Goal: Transaction & Acquisition: Purchase product/service

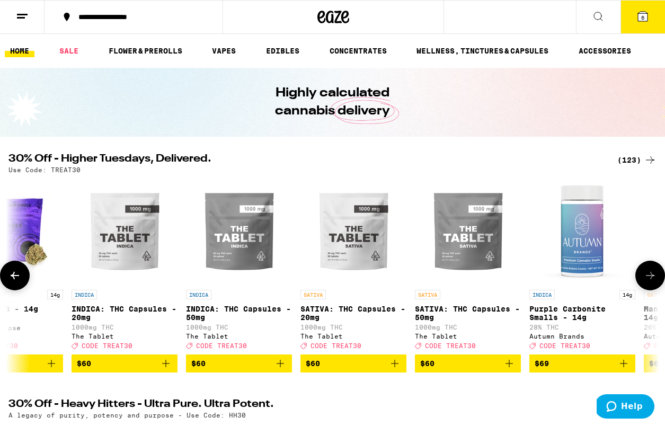
scroll to position [0, 12854]
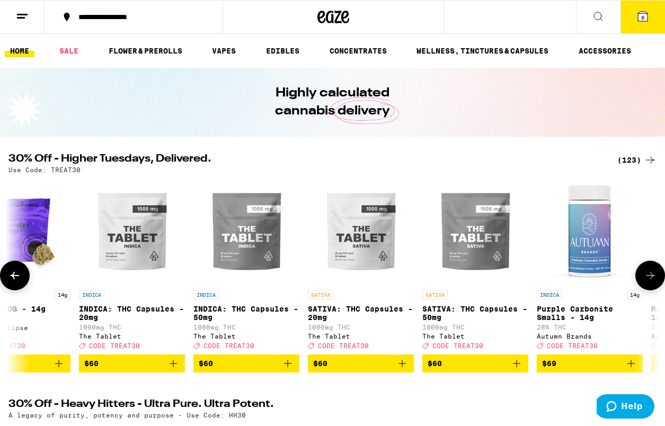
click at [487, 251] on img "Open page for SATIVA: THC Capsules - 50mg from The Tablet" at bounding box center [475, 231] width 106 height 106
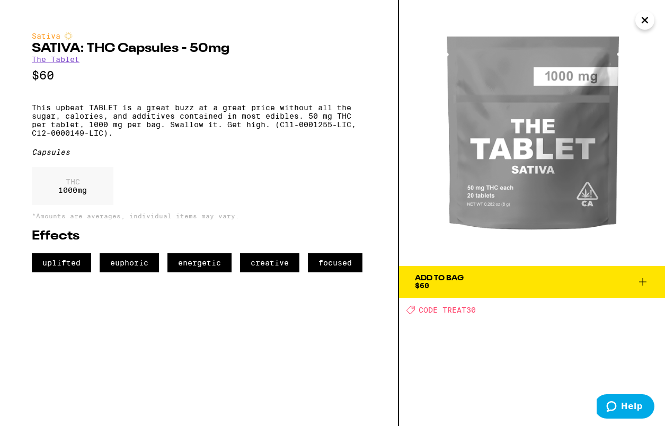
click at [647, 16] on icon "Close" at bounding box center [644, 20] width 13 height 16
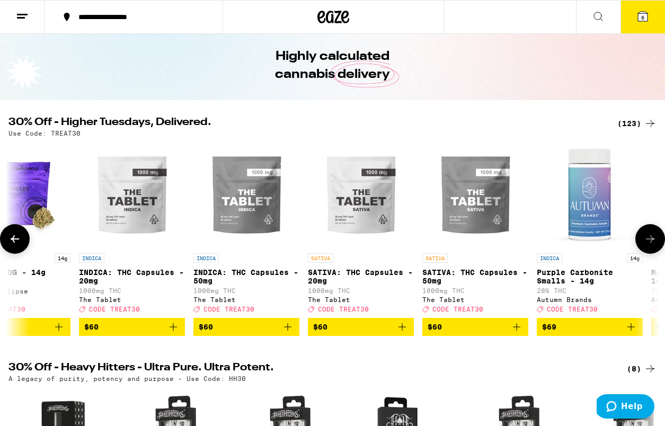
scroll to position [38, 0]
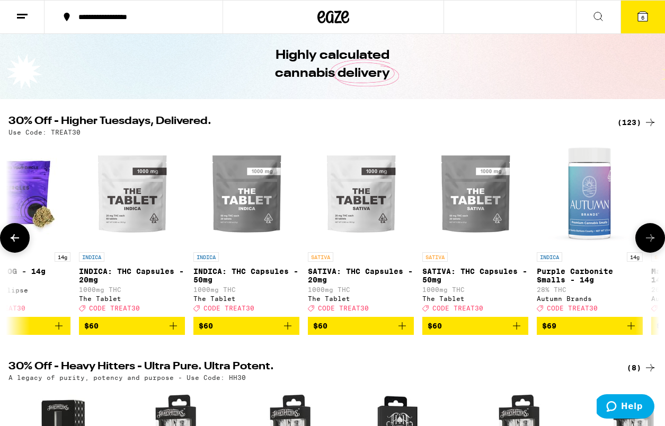
click at [393, 242] on img "Open page for SATIVA: THC Capsules - 20mg from The Tablet" at bounding box center [361, 194] width 106 height 106
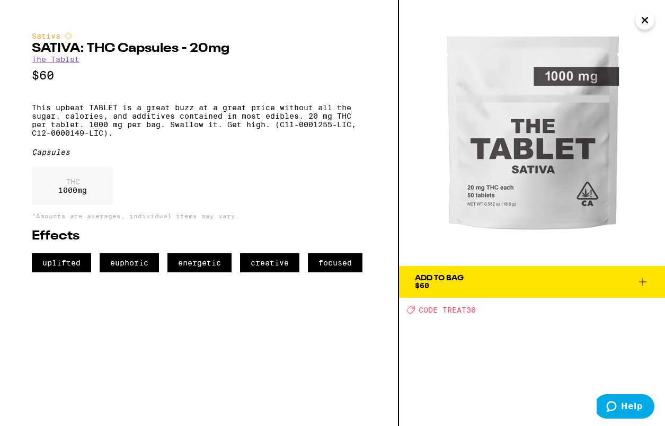
click at [645, 19] on icon "Close" at bounding box center [644, 19] width 5 height 5
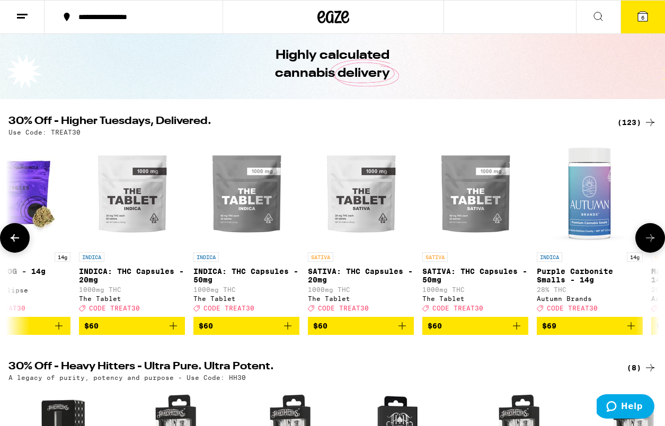
click at [406, 331] on icon "Add to bag" at bounding box center [402, 325] width 13 height 13
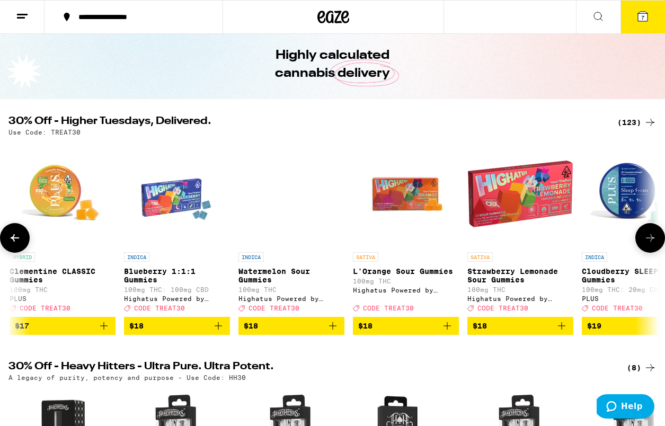
scroll to position [0, 3091]
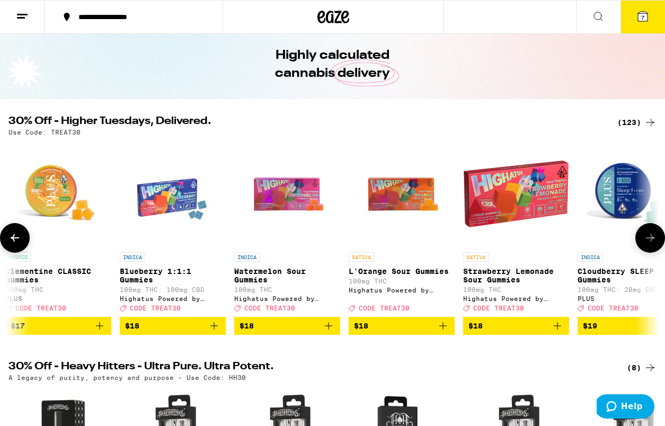
click at [563, 332] on icon "Add to bag" at bounding box center [557, 325] width 13 height 13
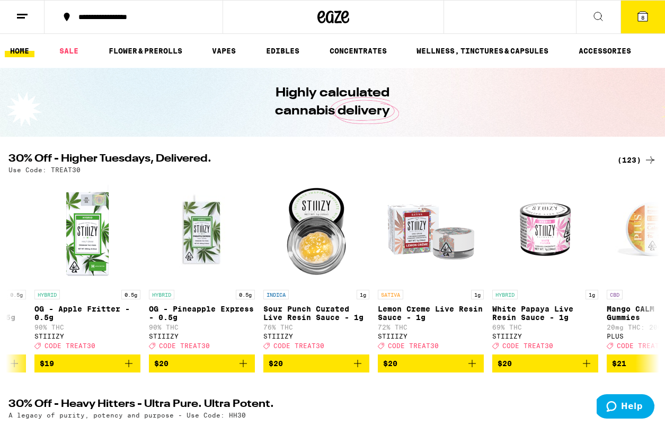
scroll to position [0, 0]
click at [643, 13] on icon at bounding box center [643, 17] width 10 height 10
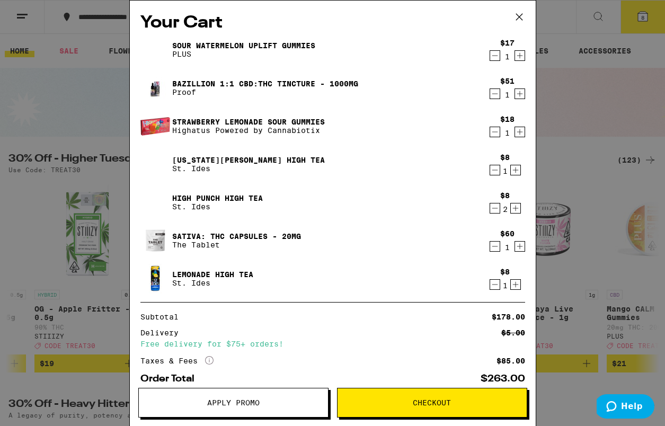
click at [494, 205] on icon "Decrement" at bounding box center [495, 208] width 10 height 13
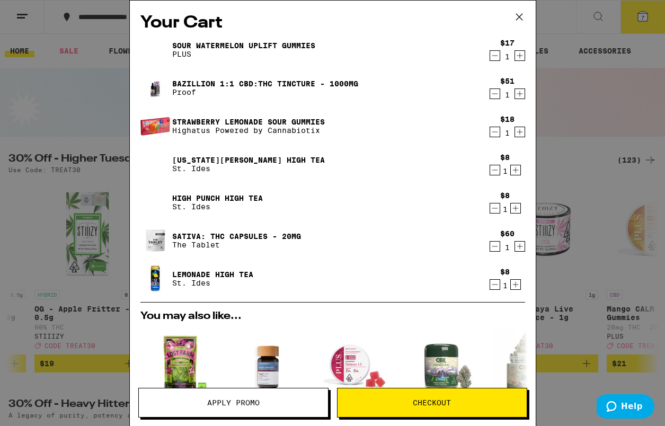
click at [496, 172] on icon "Decrement" at bounding box center [495, 170] width 10 height 13
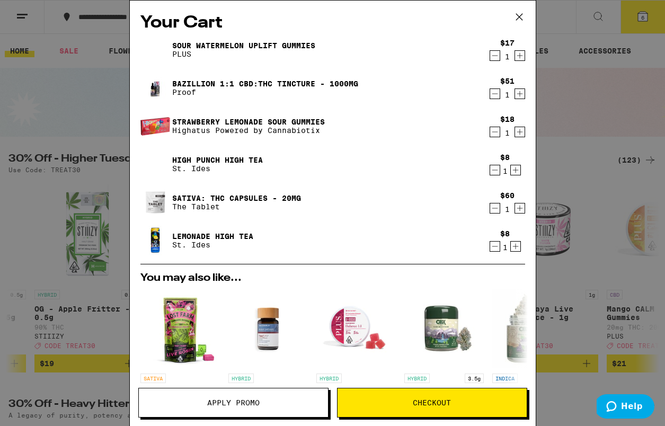
click at [493, 93] on icon "Decrement" at bounding box center [495, 93] width 10 height 13
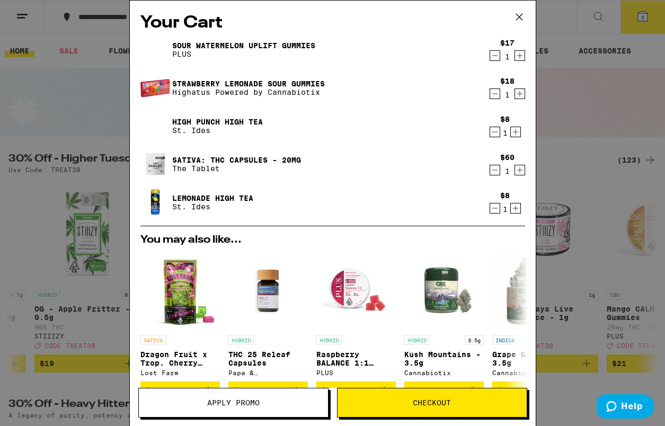
click at [493, 58] on icon "Decrement" at bounding box center [495, 55] width 10 height 13
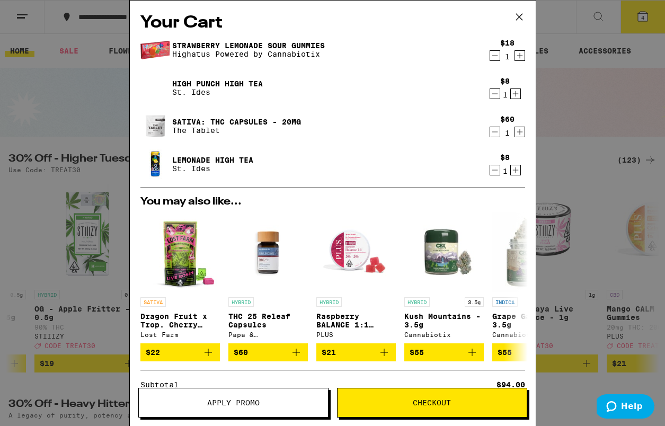
click at [258, 396] on button "Apply Promo" at bounding box center [233, 403] width 190 height 30
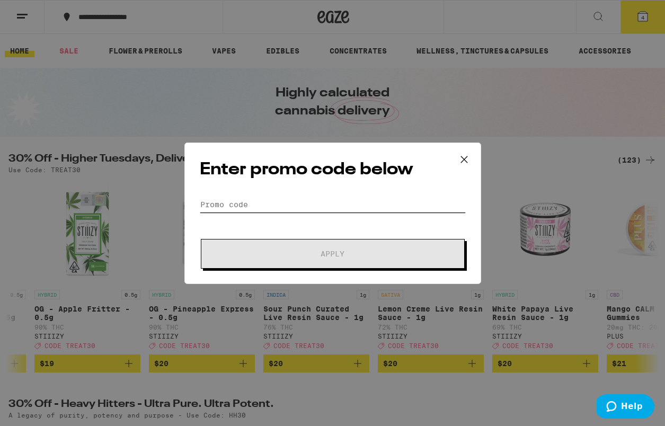
click at [327, 205] on input "Promo Code" at bounding box center [333, 204] width 266 height 16
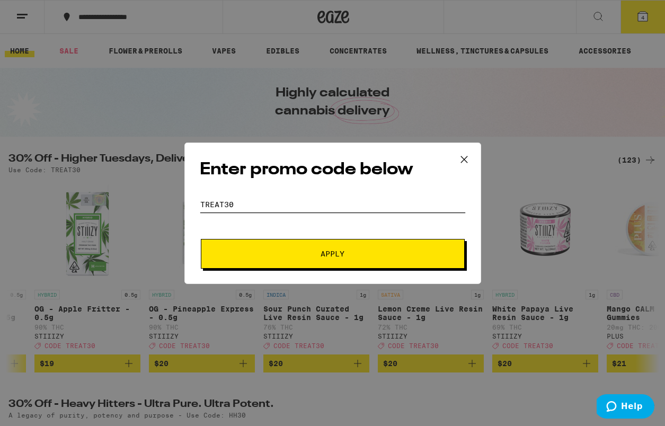
scroll to position [8, 0]
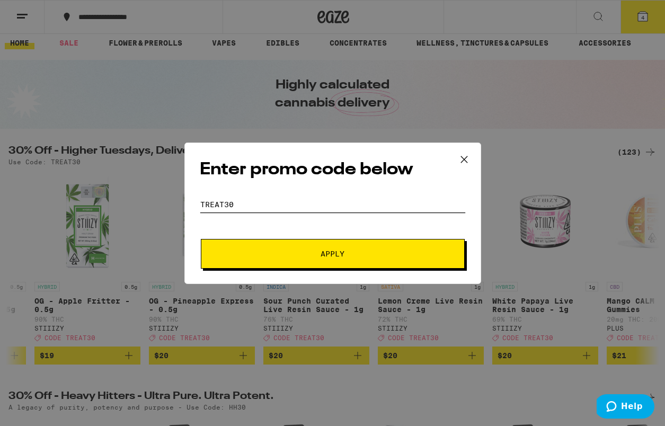
type input "treat30"
click at [340, 245] on button "Apply" at bounding box center [333, 254] width 264 height 30
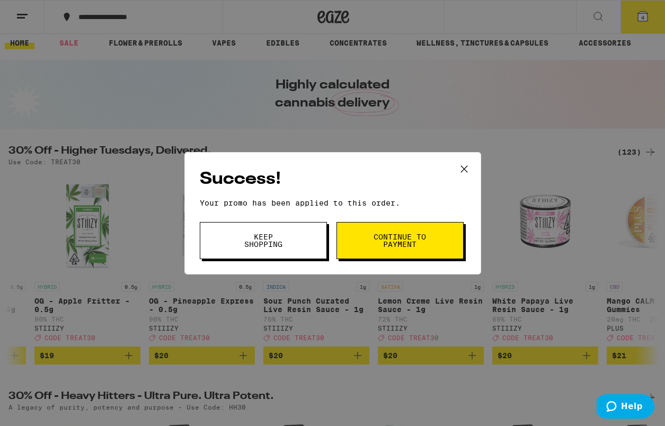
click at [364, 240] on button "Continue to payment" at bounding box center [399, 240] width 127 height 37
